Goal: Task Accomplishment & Management: Manage account settings

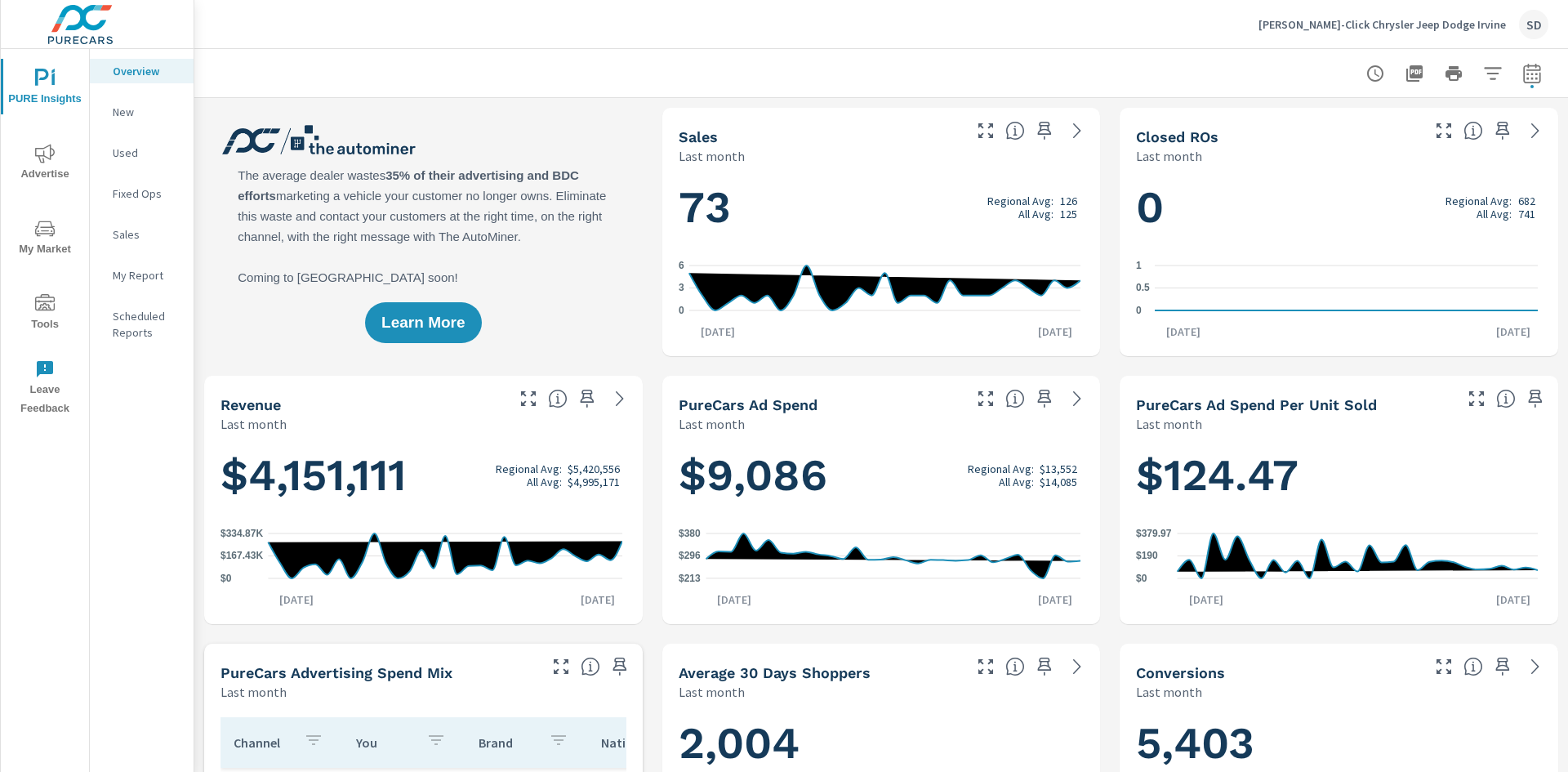
click at [1446, 31] on p "[PERSON_NAME]-Click Chrysler Jeep Dodge Irvine" at bounding box center [1382, 24] width 247 height 15
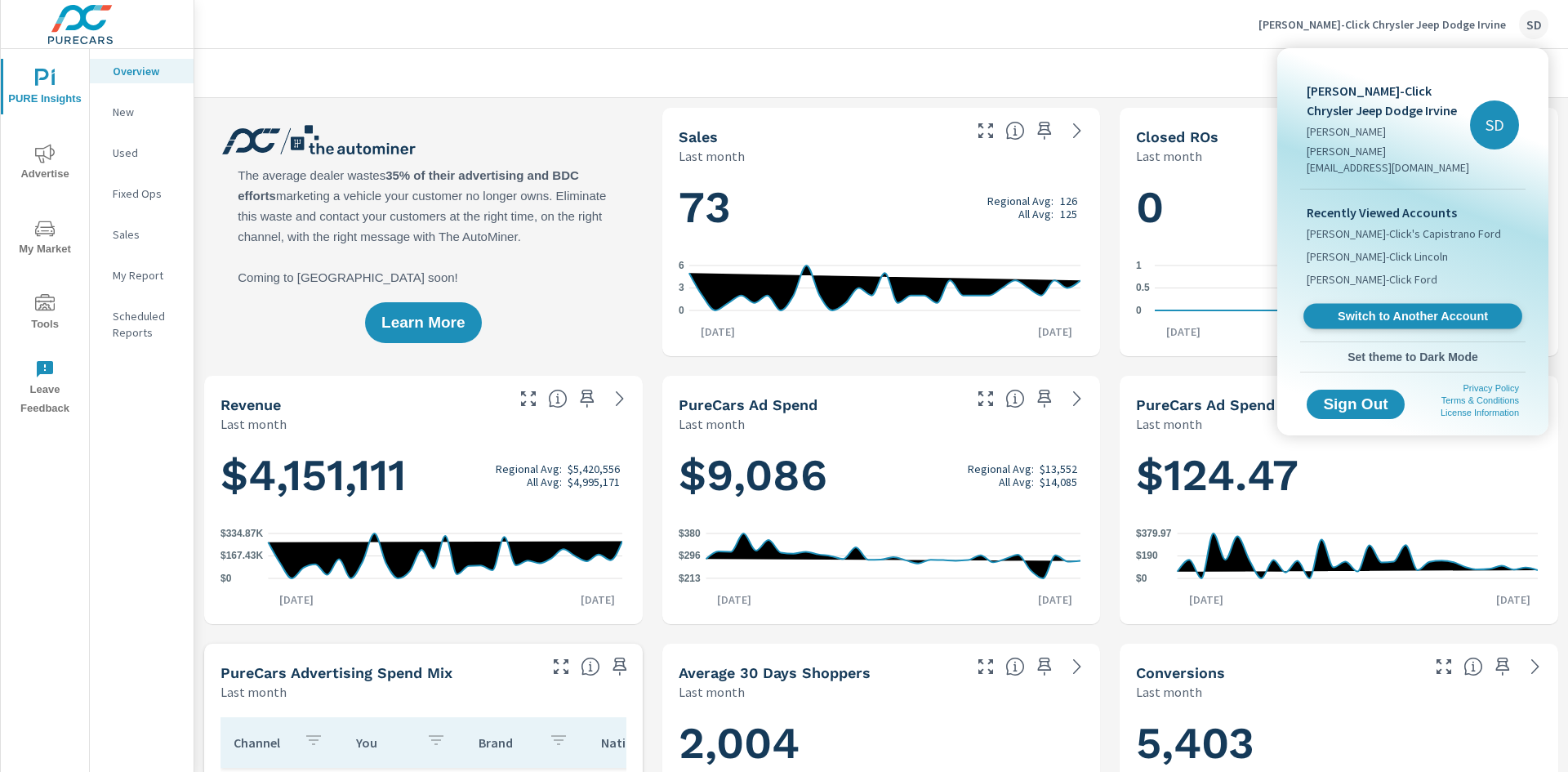
click at [1385, 308] on span "Switch to Another Account" at bounding box center [1412, 316] width 200 height 16
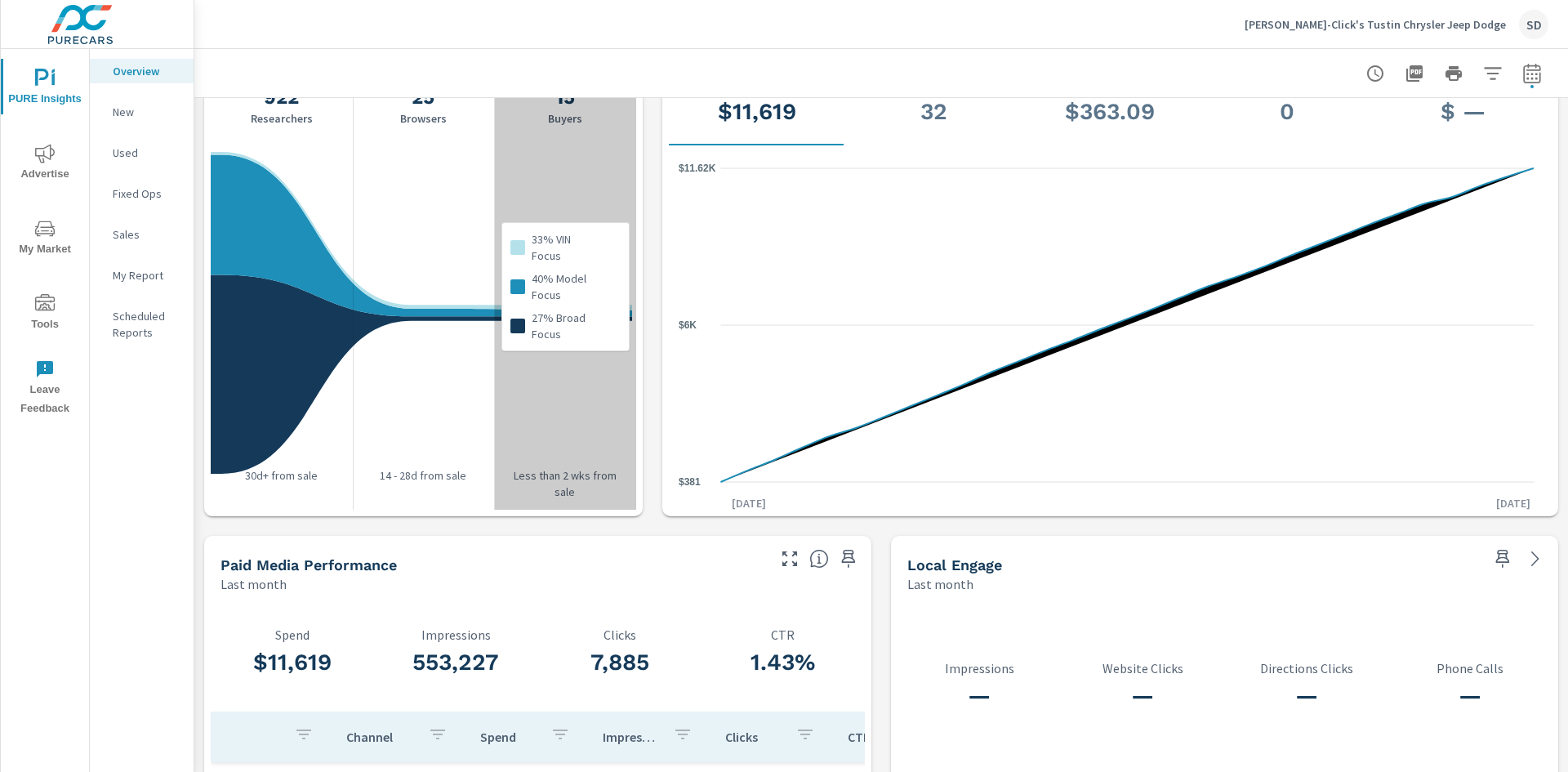
scroll to position [2006, 0]
